Goal: Information Seeking & Learning: Learn about a topic

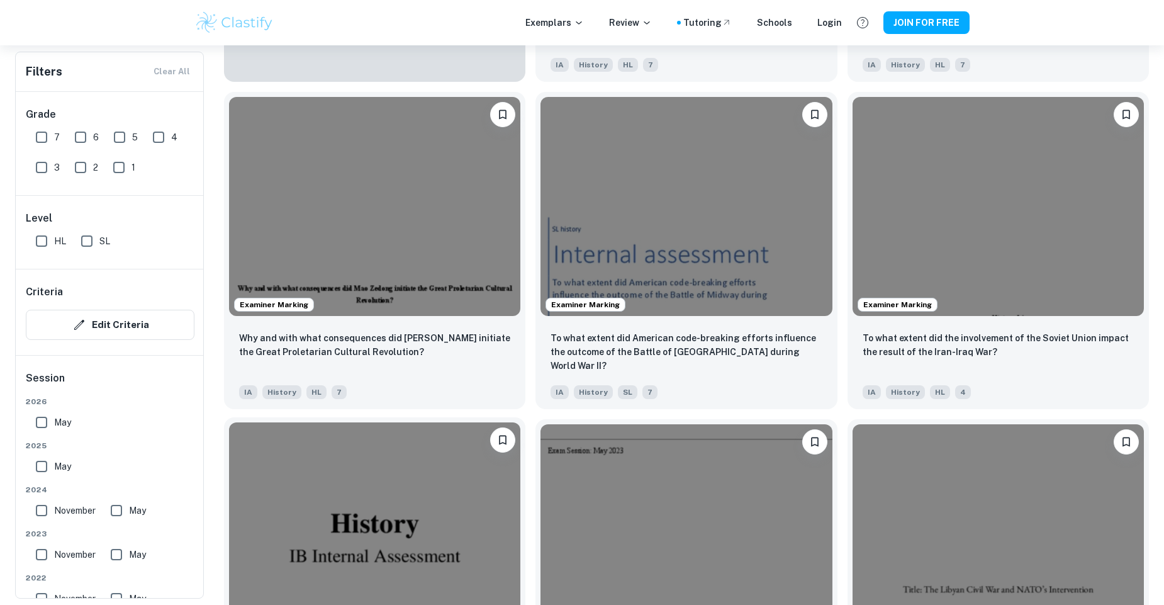
scroll to position [1322, 0]
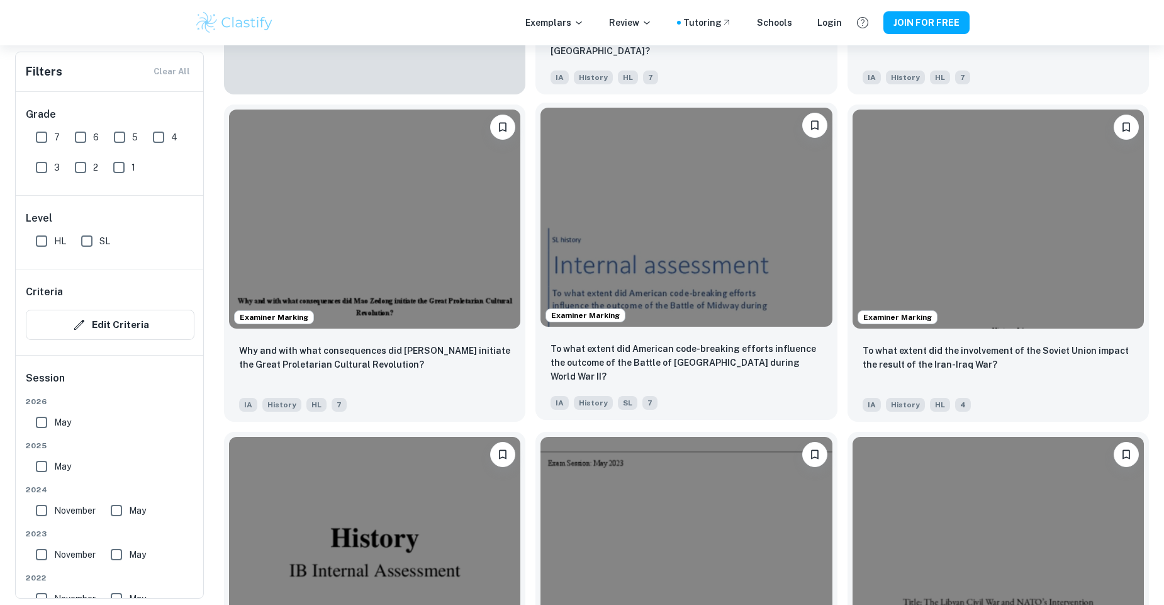
click at [706, 295] on img at bounding box center [686, 217] width 291 height 218
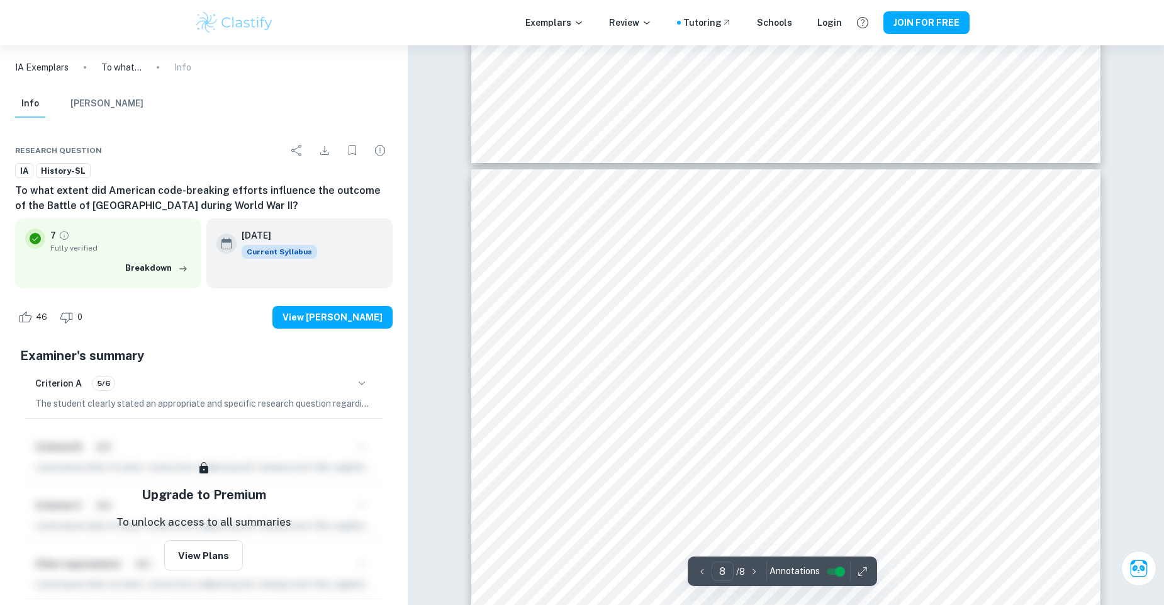
scroll to position [6357, 0]
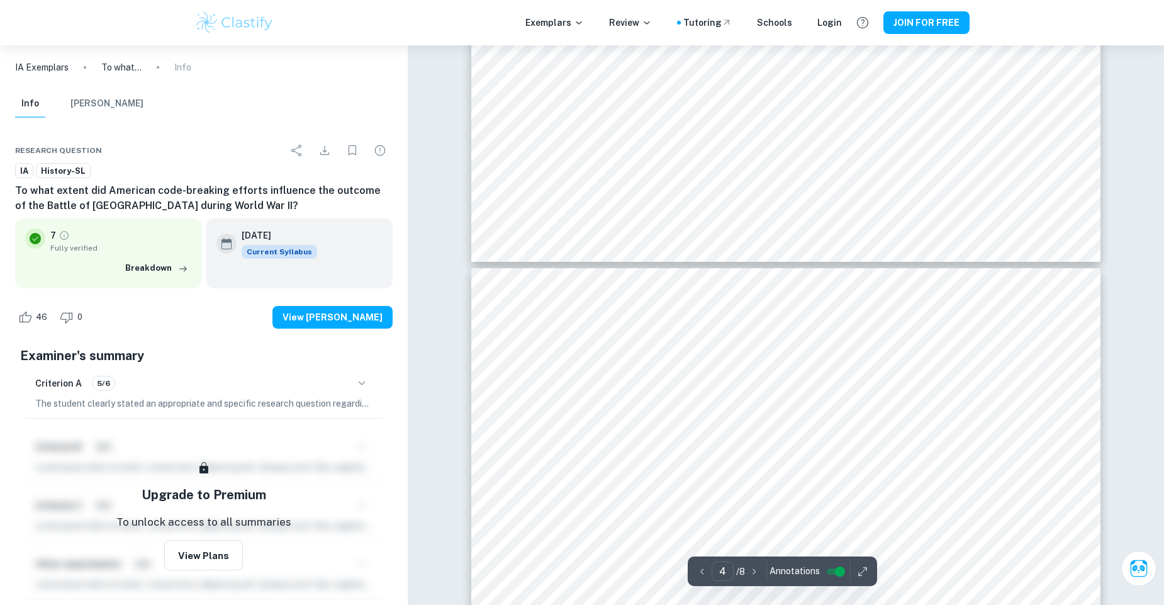
type input "3"
